Goal: Information Seeking & Learning: Learn about a topic

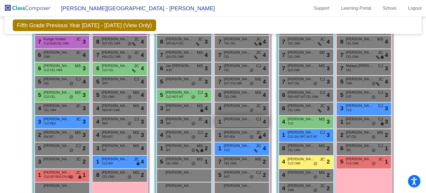
scroll to position [133, 0]
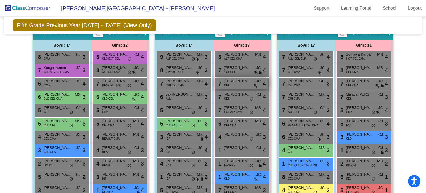
drag, startPoint x: 233, startPoint y: 73, endPoint x: 221, endPoint y: 84, distance: 16.3
click at [221, 84] on div "7 [PERSON_NAME] CEL JC lock do_not_disturb_alt 4" at bounding box center [241, 83] width 53 height 11
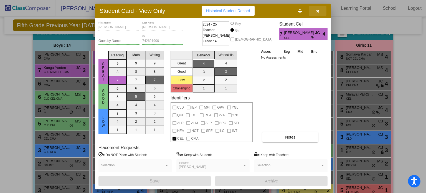
click at [315, 12] on button "button" at bounding box center [318, 11] width 18 height 10
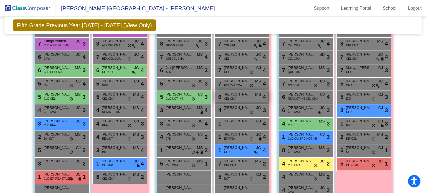
scroll to position [163, 0]
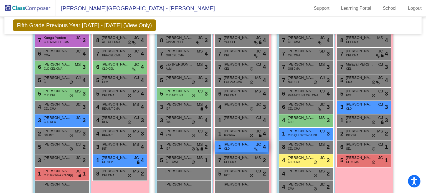
drag, startPoint x: 241, startPoint y: 147, endPoint x: 225, endPoint y: 149, distance: 15.6
click at [225, 149] on span "CLD" at bounding box center [227, 148] width 6 height 4
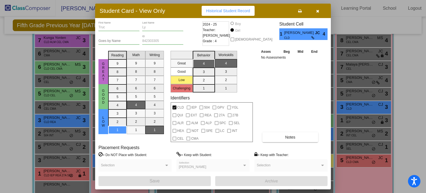
click at [315, 11] on button "button" at bounding box center [318, 11] width 18 height 10
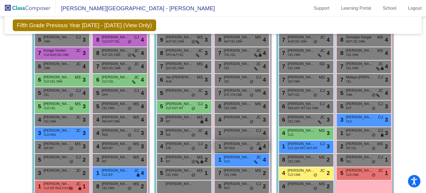
scroll to position [150, 0]
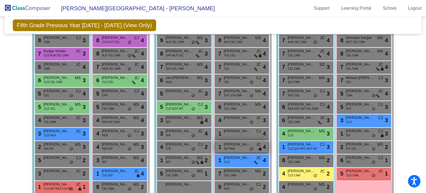
click at [230, 128] on span "[PERSON_NAME]" at bounding box center [238, 131] width 28 height 6
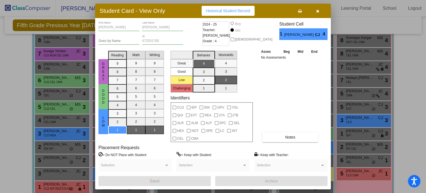
click at [319, 11] on icon "button" at bounding box center [317, 11] width 3 height 4
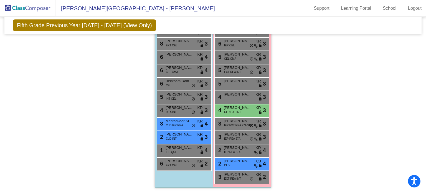
scroll to position [447, 0]
click at [238, 110] on span "CLD EXT INT" at bounding box center [232, 112] width 17 height 4
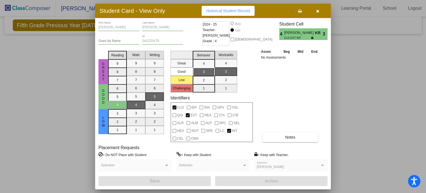
click at [316, 10] on icon "button" at bounding box center [317, 11] width 3 height 4
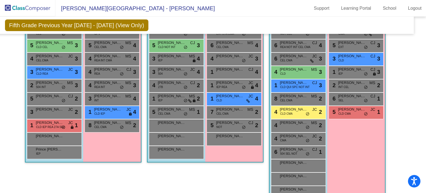
scroll to position [211, 8]
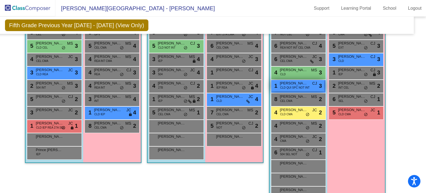
click at [293, 87] on span "CLD QUI SPC NOT INT" at bounding box center [295, 87] width 30 height 4
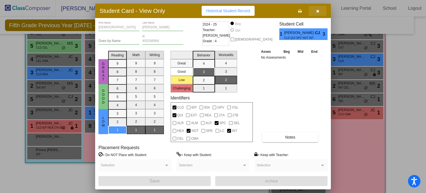
click at [317, 10] on icon "button" at bounding box center [317, 11] width 3 height 4
